Goal: Task Accomplishment & Management: Use online tool/utility

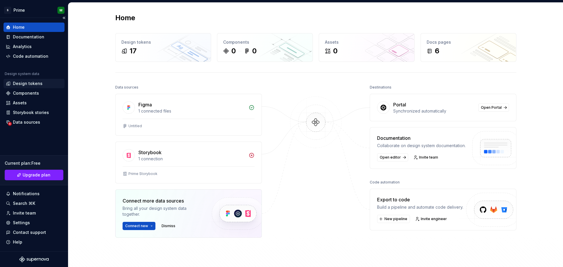
click at [17, 80] on div "Design tokens" at bounding box center [34, 83] width 61 height 9
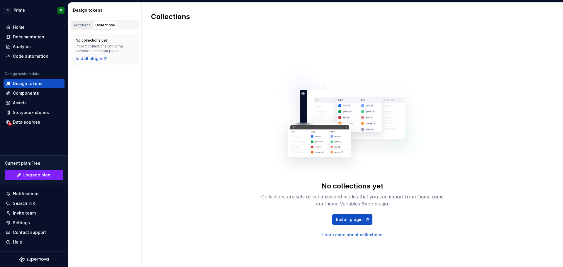
click at [80, 26] on div "All tokens" at bounding box center [81, 25] width 17 height 5
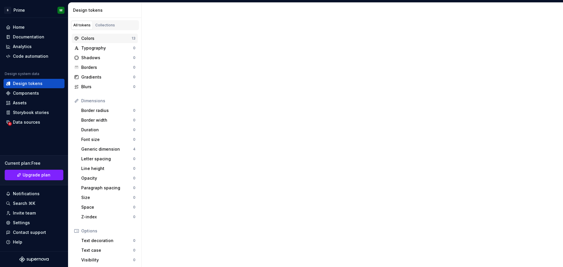
click at [105, 38] on div "Colors" at bounding box center [106, 38] width 50 height 6
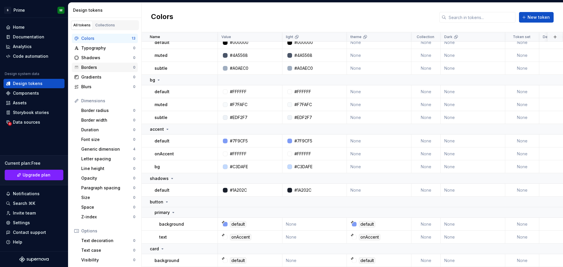
scroll to position [19, 0]
click at [101, 26] on div "Collections" at bounding box center [105, 25] width 20 height 5
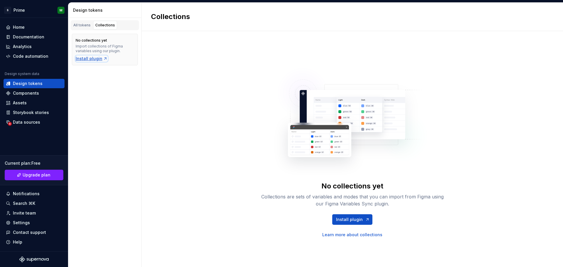
click at [94, 61] on div "Install plugin" at bounding box center [92, 59] width 32 height 6
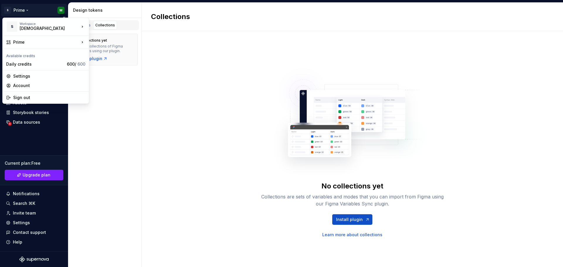
click at [61, 9] on html "S Prime M Home Documentation Analytics Code automation Design system data Desig…" at bounding box center [281, 133] width 563 height 267
click at [17, 98] on div "Sign out" at bounding box center [49, 98] width 72 height 6
